Goal: Navigation & Orientation: Go to known website

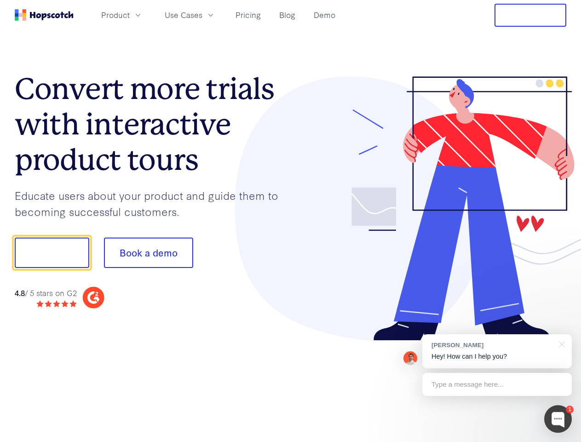
click at [291, 221] on div at bounding box center [429, 208] width 276 height 265
click at [130, 15] on span "Product" at bounding box center [115, 15] width 29 height 12
click at [203, 15] on span "Use Cases" at bounding box center [184, 15] width 38 height 12
click at [531, 15] on button "Free Trial" at bounding box center [531, 15] width 72 height 23
click at [52, 253] on button "Show me!" at bounding box center [52, 253] width 75 height 30
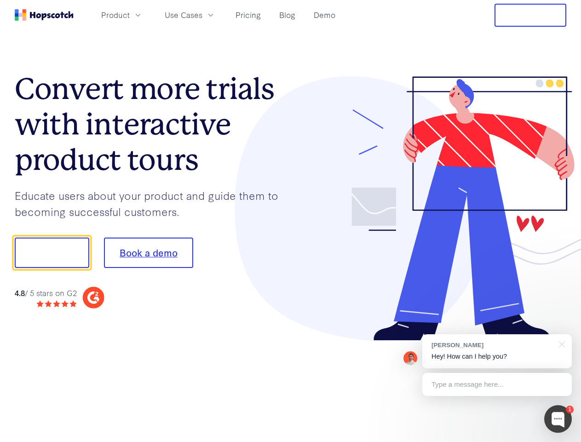
click at [148, 253] on button "Book a demo" at bounding box center [148, 253] width 89 height 30
click at [558, 419] on div at bounding box center [559, 419] width 28 height 28
click at [497, 351] on div "[PERSON_NAME] Hey! How can I help you?" at bounding box center [498, 351] width 150 height 34
click at [561, 441] on div "1 [PERSON_NAME] Hey! How can I help you? Type a message here... Free live chat …" at bounding box center [290, 442] width 581 height 0
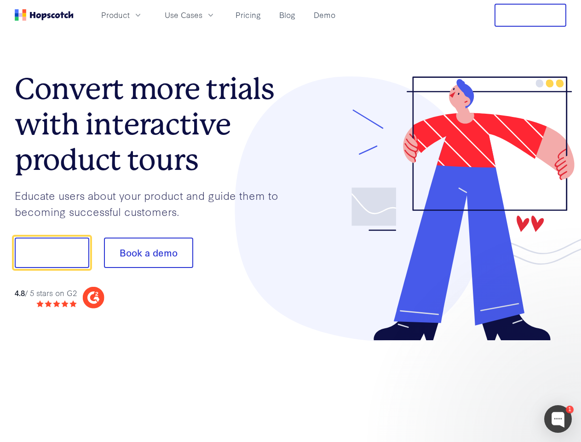
click at [497, 384] on div at bounding box center [486, 313] width 173 height 184
